Goal: Information Seeking & Learning: Learn about a topic

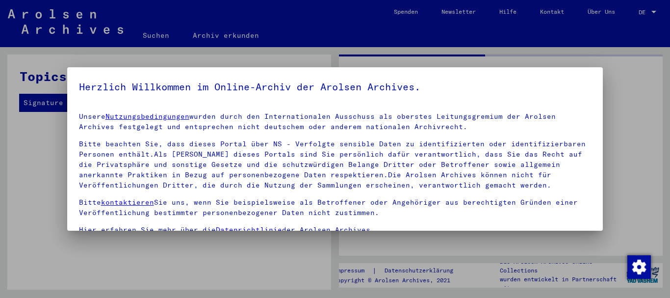
click at [650, 12] on div at bounding box center [335, 149] width 670 height 298
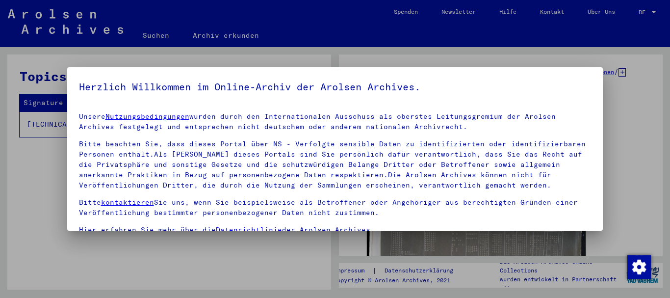
click at [650, 9] on div at bounding box center [335, 149] width 670 height 298
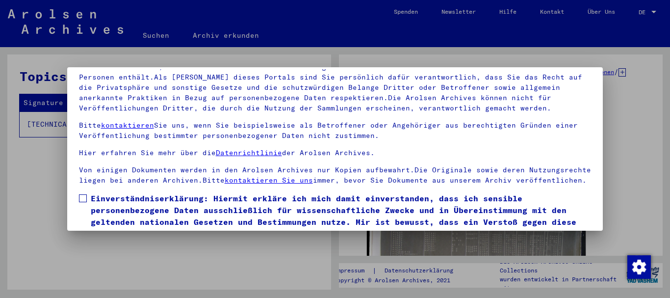
scroll to position [79, 0]
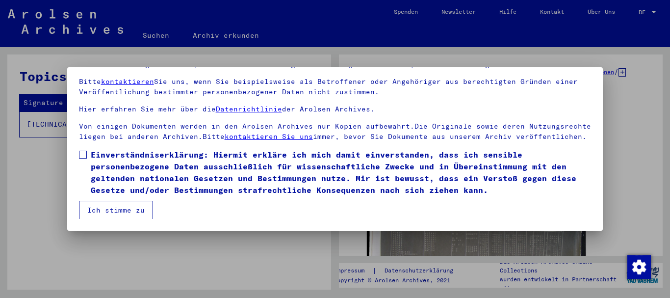
click at [121, 213] on button "Ich stimme zu" at bounding box center [116, 210] width 74 height 19
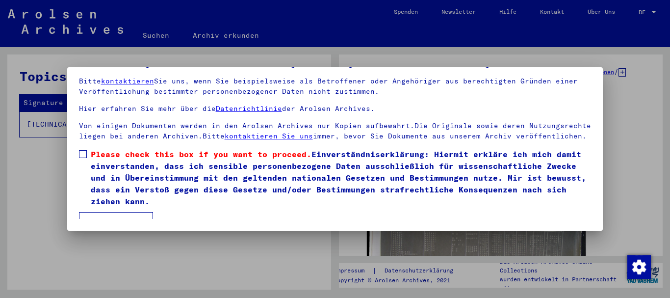
click at [80, 155] on span at bounding box center [83, 154] width 8 height 8
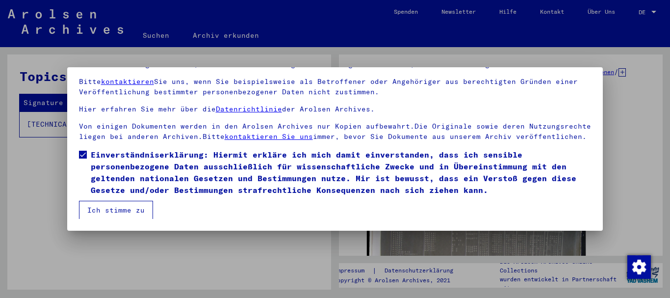
click at [105, 210] on button "Ich stimme zu" at bounding box center [116, 210] width 74 height 19
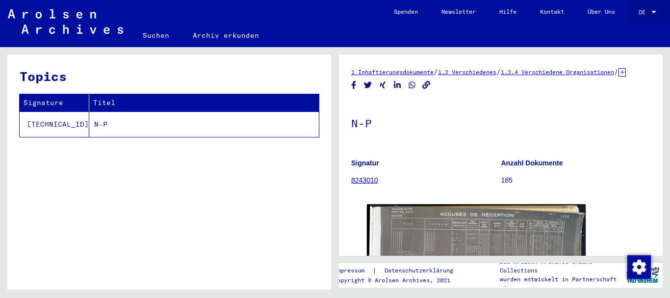
click at [646, 10] on span "DE" at bounding box center [644, 12] width 11 height 7
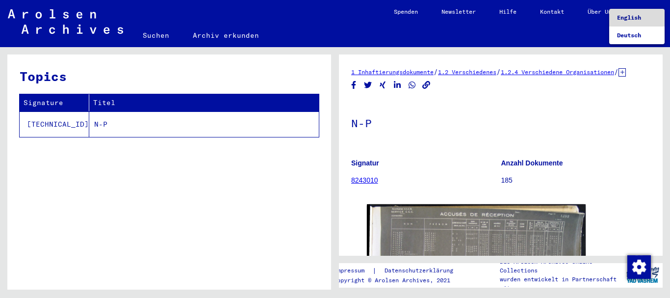
click at [637, 18] on span "English" at bounding box center [629, 17] width 24 height 7
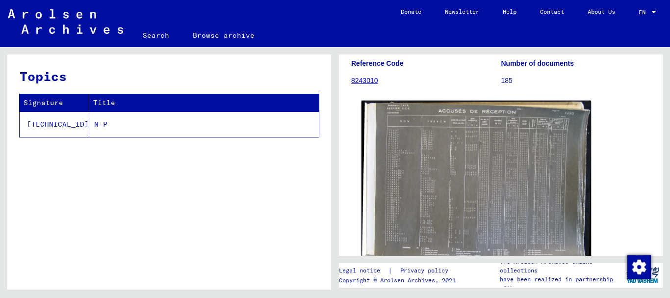
scroll to position [106, 0]
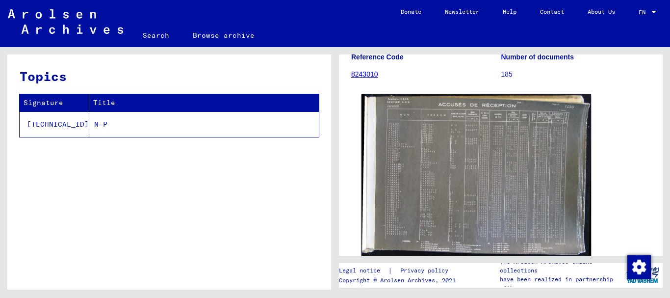
click at [446, 136] on img at bounding box center [477, 174] width 230 height 161
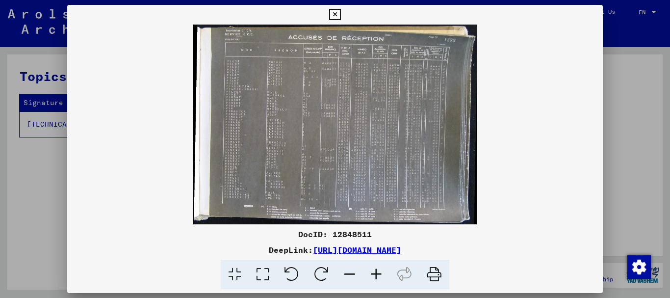
click at [373, 276] on icon at bounding box center [376, 275] width 27 height 30
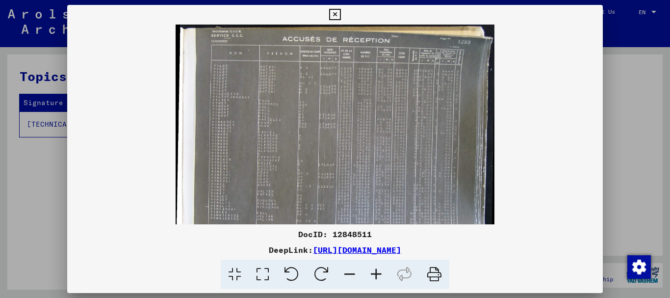
click at [373, 275] on icon at bounding box center [376, 275] width 27 height 30
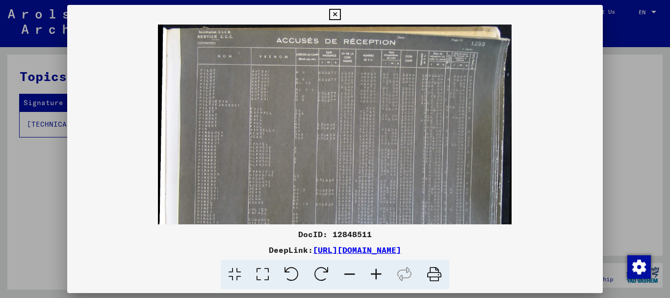
click at [373, 275] on icon at bounding box center [376, 275] width 27 height 30
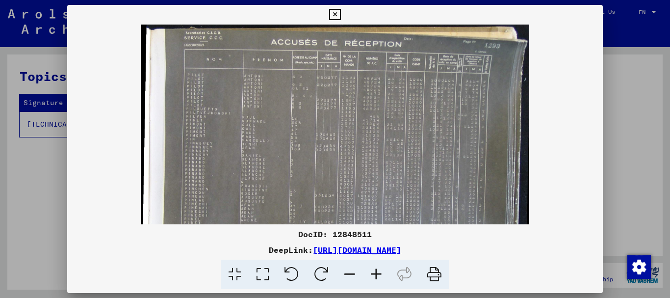
click at [373, 275] on icon at bounding box center [376, 275] width 27 height 30
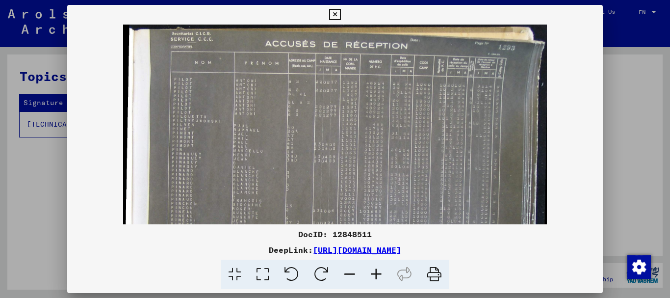
click at [373, 275] on icon at bounding box center [376, 275] width 27 height 30
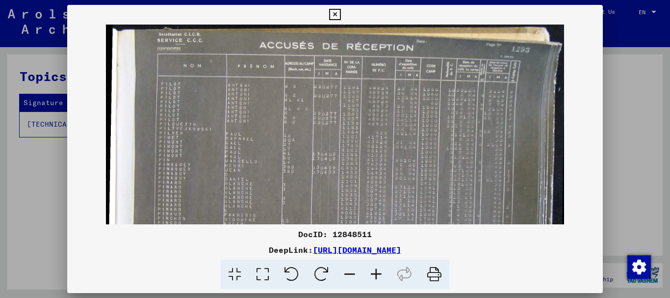
click at [374, 275] on icon at bounding box center [376, 275] width 27 height 30
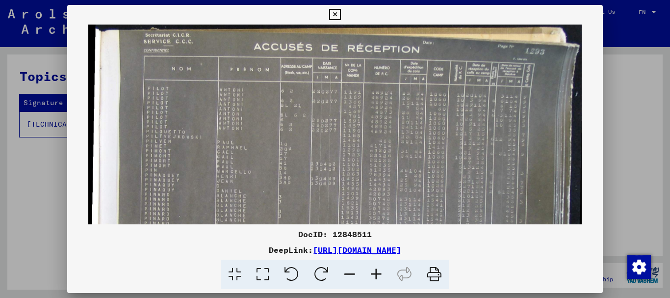
click at [374, 275] on icon at bounding box center [376, 275] width 27 height 30
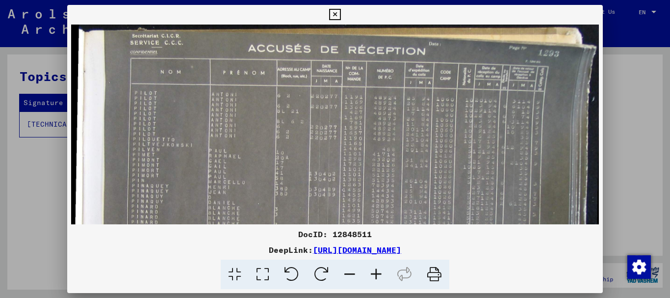
click at [375, 273] on icon at bounding box center [376, 275] width 27 height 30
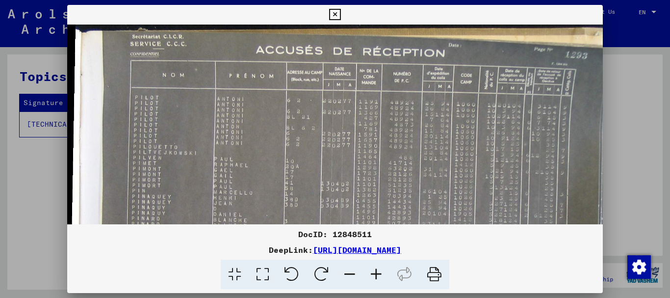
click at [375, 271] on icon at bounding box center [376, 275] width 27 height 30
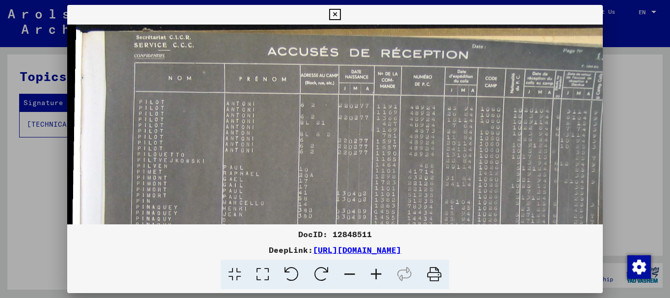
click at [375, 271] on icon at bounding box center [376, 275] width 27 height 30
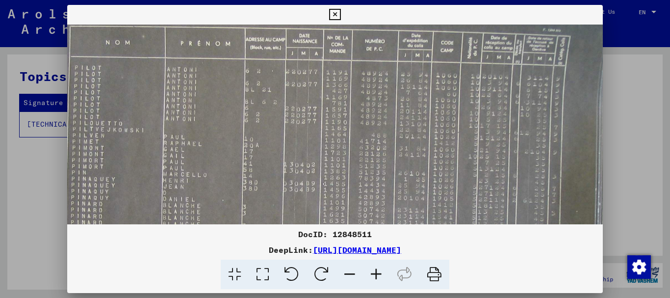
scroll to position [40, 69]
drag, startPoint x: 326, startPoint y: 182, endPoint x: 257, endPoint y: 142, distance: 79.8
click at [257, 142] on img at bounding box center [314, 207] width 633 height 445
click at [435, 270] on icon at bounding box center [435, 275] width 30 height 30
click at [637, 268] on img "Zustimmung ändern" at bounding box center [640, 267] width 24 height 24
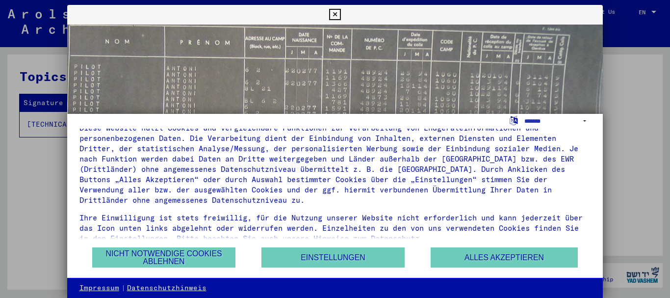
scroll to position [34, 0]
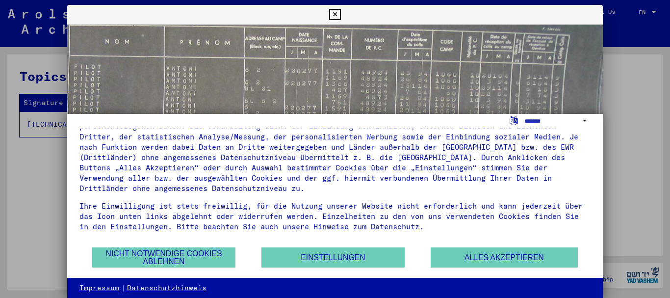
click at [341, 12] on icon at bounding box center [334, 15] width 11 height 12
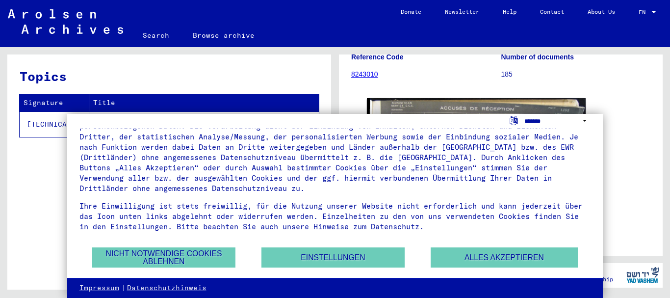
click at [525, 114] on select "**********" at bounding box center [558, 121] width 67 height 14
click option "**********" at bounding box center [0, 0] width 0 height 0
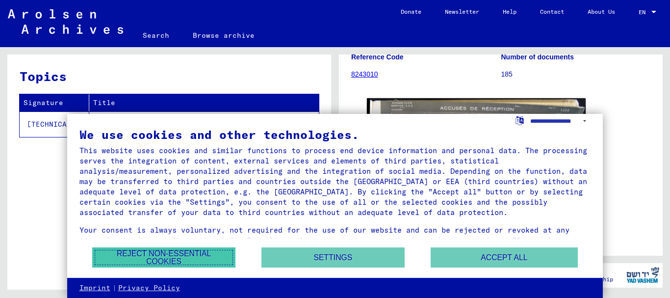
click at [170, 255] on button "Reject non-essential cookies" at bounding box center [163, 257] width 143 height 20
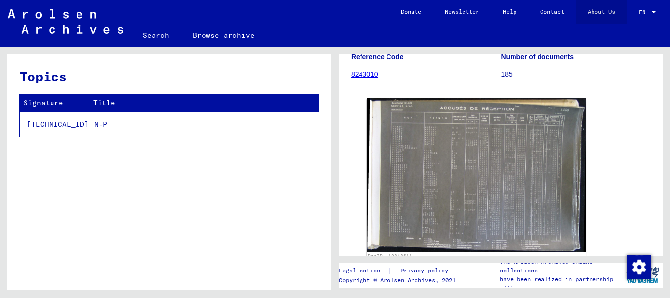
click at [598, 12] on link "About Us" at bounding box center [601, 12] width 51 height 24
click at [368, 75] on link "8243010" at bounding box center [364, 74] width 27 height 8
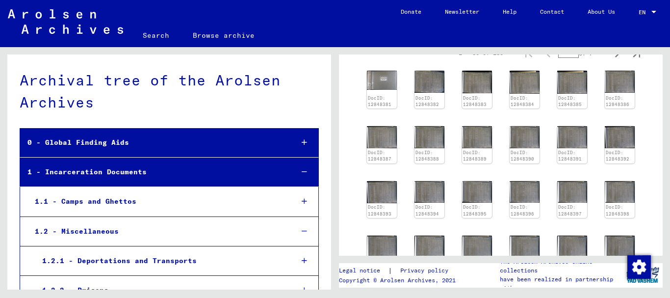
scroll to position [159, 0]
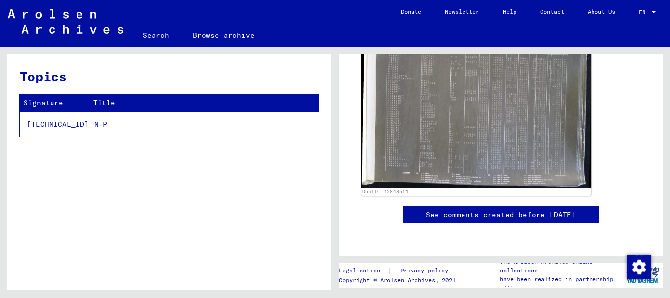
scroll to position [212, 0]
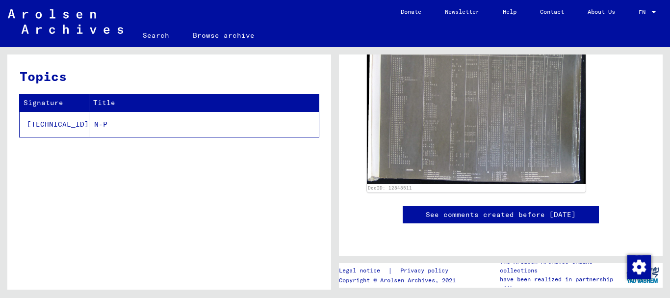
click at [538, 210] on link "See comments created before [DATE]" at bounding box center [501, 215] width 150 height 10
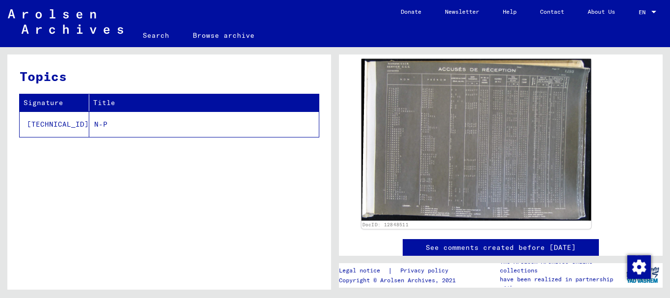
scroll to position [159, 0]
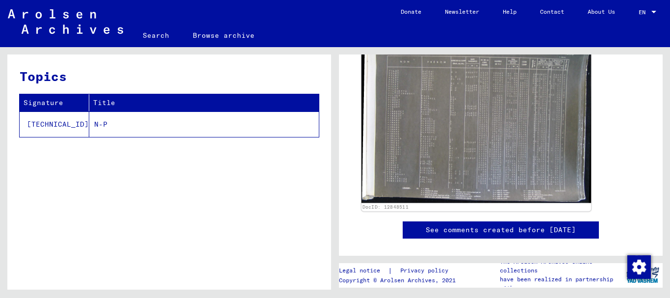
click at [505, 131] on img at bounding box center [477, 121] width 230 height 161
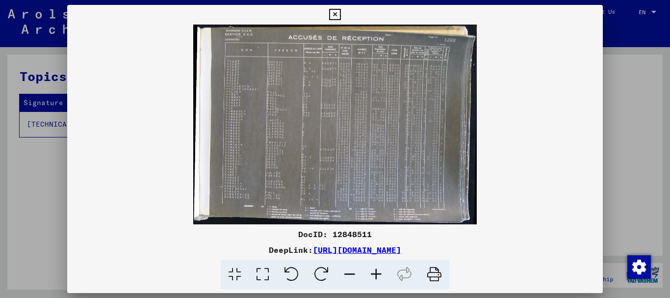
click at [259, 274] on icon at bounding box center [263, 275] width 28 height 30
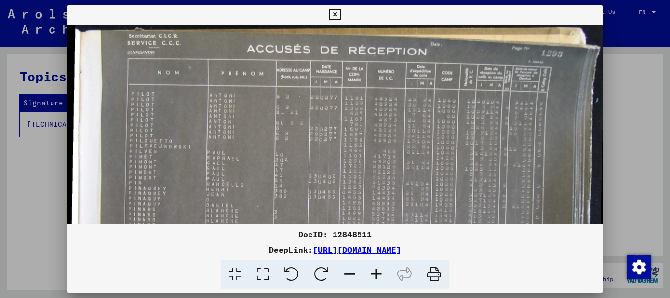
click at [344, 13] on div at bounding box center [334, 15] width 17 height 20
click at [370, 270] on icon at bounding box center [376, 275] width 27 height 30
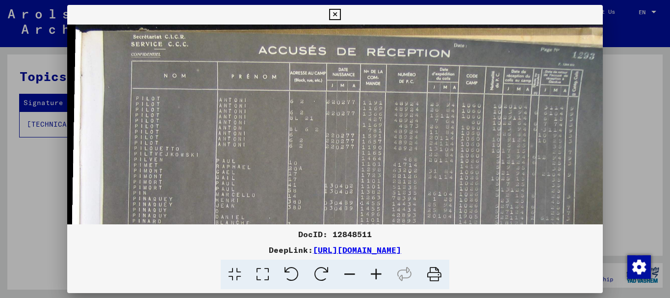
click at [369, 270] on icon at bounding box center [376, 275] width 27 height 30
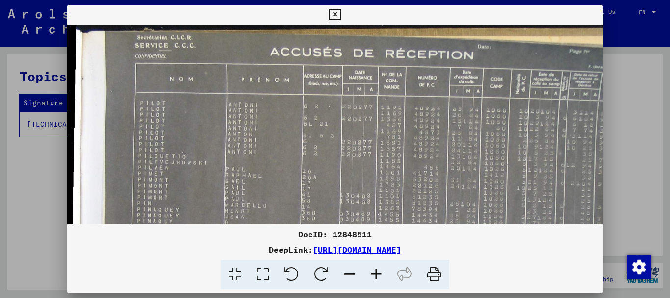
click at [369, 270] on icon at bounding box center [376, 275] width 27 height 30
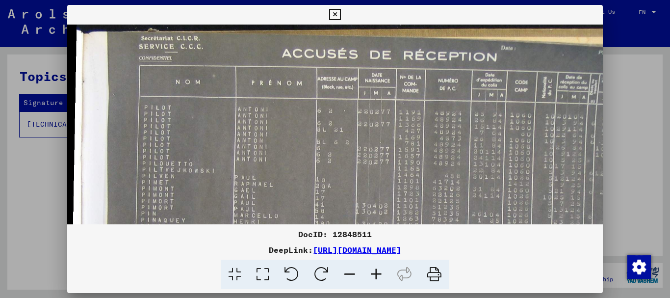
click at [369, 270] on icon at bounding box center [376, 275] width 27 height 30
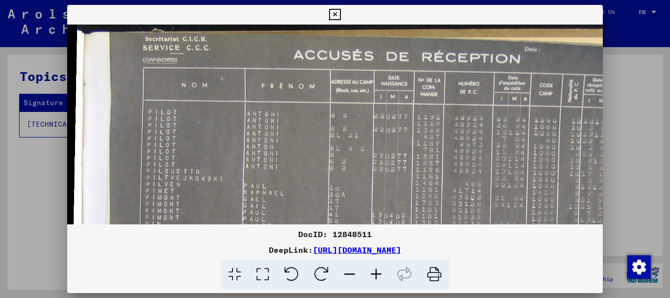
click at [369, 270] on icon at bounding box center [376, 275] width 27 height 30
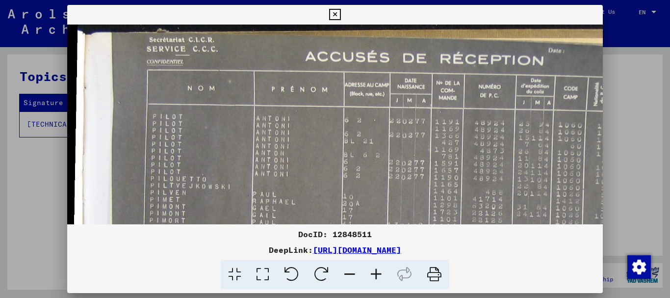
click at [369, 270] on icon at bounding box center [376, 275] width 27 height 30
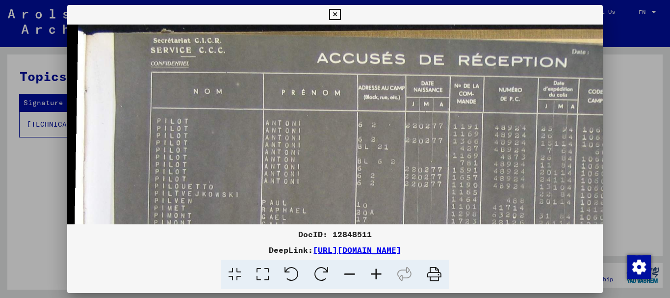
click at [369, 270] on icon at bounding box center [376, 275] width 27 height 30
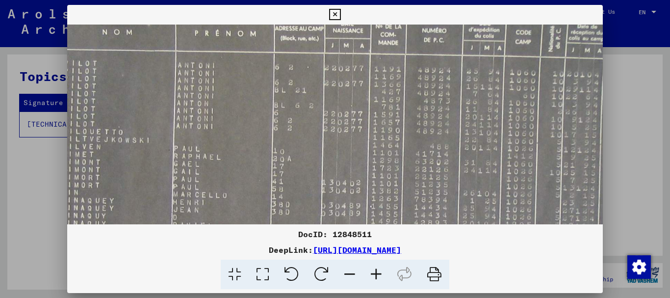
scroll to position [64, 97]
drag, startPoint x: 380, startPoint y: 171, endPoint x: 283, endPoint y: 106, distance: 116.5
click at [283, 106] on img at bounding box center [360, 234] width 780 height 549
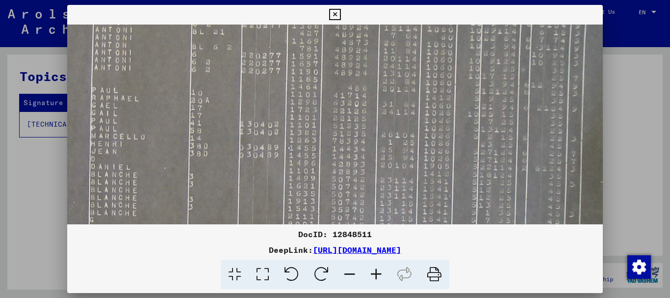
scroll to position [135, 173]
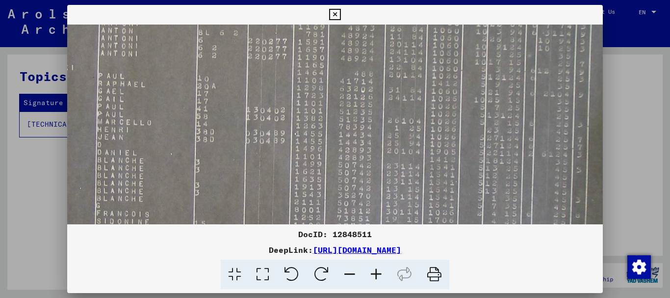
drag, startPoint x: 444, startPoint y: 147, endPoint x: 368, endPoint y: 77, distance: 103.5
click at [368, 77] on img at bounding box center [284, 164] width 780 height 549
click at [262, 276] on icon at bounding box center [263, 275] width 28 height 30
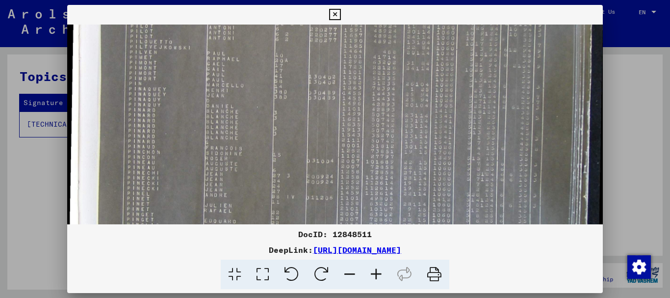
scroll to position [177, 0]
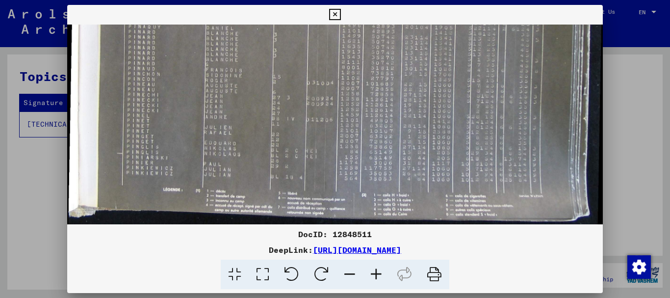
drag, startPoint x: 307, startPoint y: 140, endPoint x: 249, endPoint y: 33, distance: 122.1
click at [249, 33] on img at bounding box center [335, 35] width 536 height 377
click at [379, 275] on icon at bounding box center [376, 275] width 27 height 30
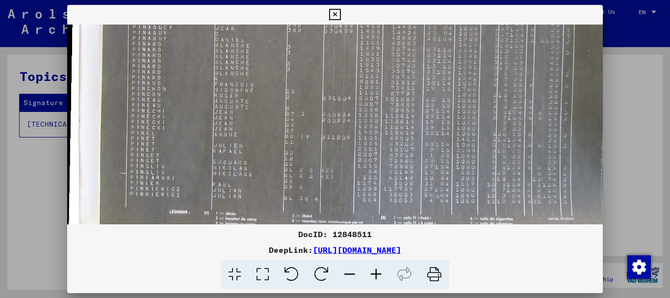
click at [379, 274] on icon at bounding box center [376, 275] width 27 height 30
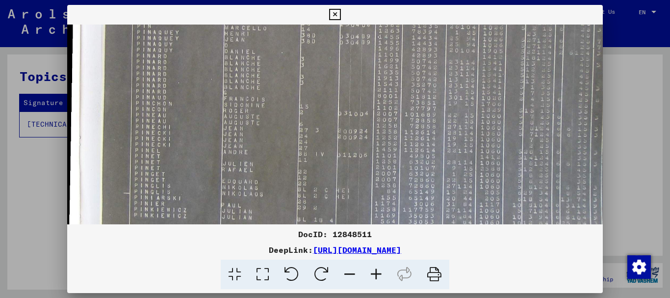
click at [379, 274] on icon at bounding box center [376, 275] width 27 height 30
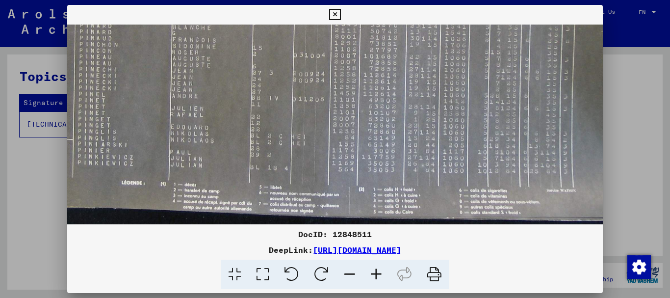
scroll to position [251, 62]
drag, startPoint x: 346, startPoint y: 174, endPoint x: 284, endPoint y: 49, distance: 139.6
click at [234, 272] on icon at bounding box center [235, 275] width 28 height 30
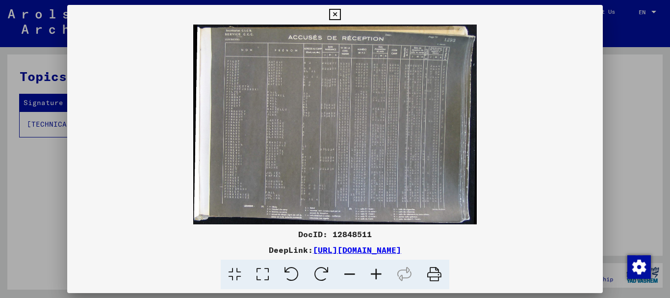
click at [260, 276] on icon at bounding box center [263, 275] width 28 height 30
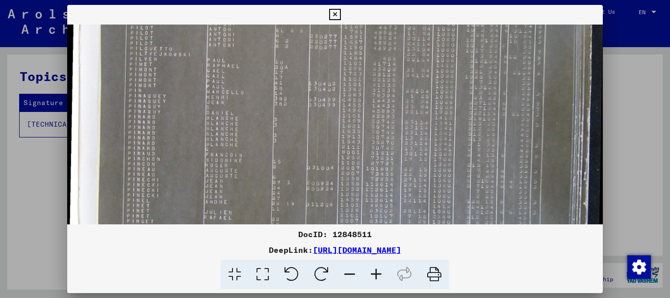
scroll to position [96, 0]
drag, startPoint x: 419, startPoint y: 178, endPoint x: 412, endPoint y: 82, distance: 95.9
click at [412, 82] on img at bounding box center [335, 117] width 536 height 377
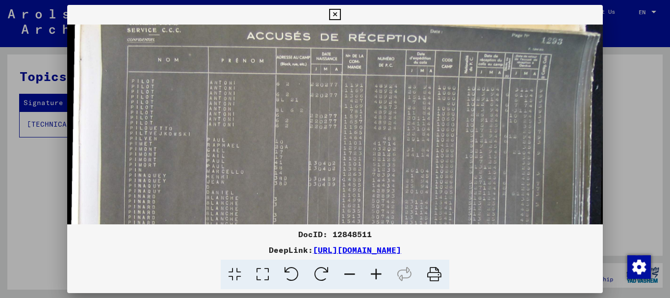
scroll to position [0, 0]
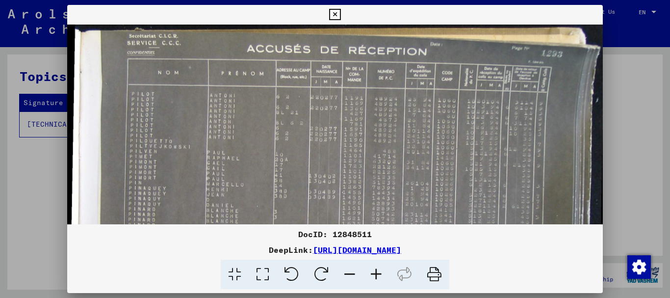
drag, startPoint x: 402, startPoint y: 165, endPoint x: 391, endPoint y: 249, distance: 85.2
click at [391, 249] on div "DocID: 12848511 DeepLink: [URL][DOMAIN_NAME]" at bounding box center [335, 147] width 536 height 285
click at [440, 85] on img at bounding box center [335, 213] width 536 height 377
click at [377, 273] on icon at bounding box center [376, 275] width 27 height 30
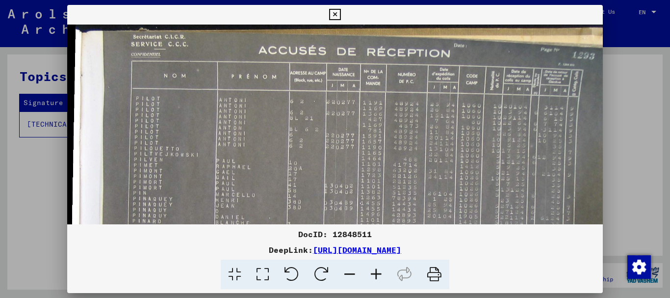
click at [378, 273] on icon at bounding box center [376, 275] width 27 height 30
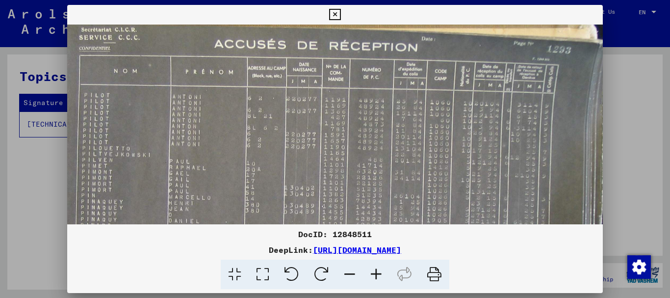
scroll to position [8, 56]
drag, startPoint x: 368, startPoint y: 199, endPoint x: 312, endPoint y: 198, distance: 56.5
click at [312, 198] on img at bounding box center [314, 229] width 606 height 426
click at [373, 285] on icon at bounding box center [376, 275] width 27 height 30
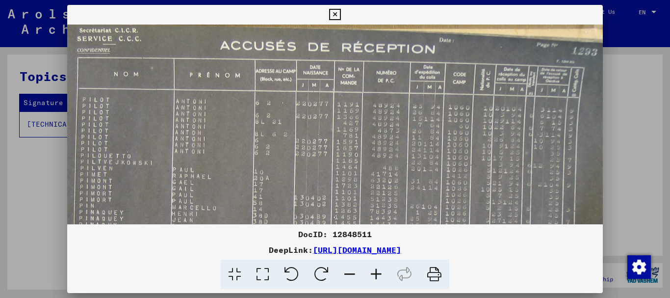
scroll to position [8, 61]
click at [372, 204] on img at bounding box center [326, 241] width 640 height 451
click at [601, 264] on div "DocID: 12848511 DeepLink: [URL][DOMAIN_NAME]" at bounding box center [335, 258] width 536 height 61
